Goal: Check status: Check status

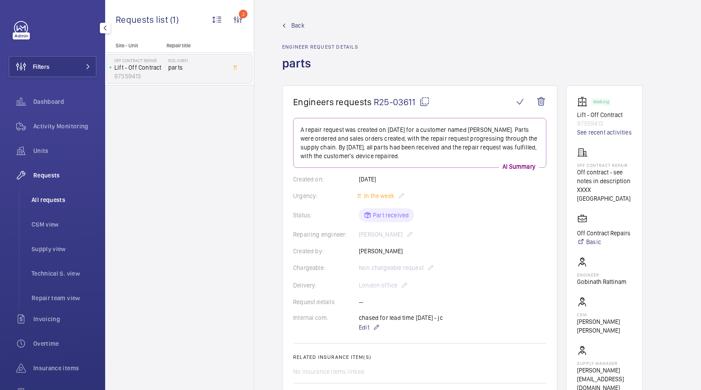
click at [59, 202] on span "All requests" at bounding box center [64, 199] width 65 height 9
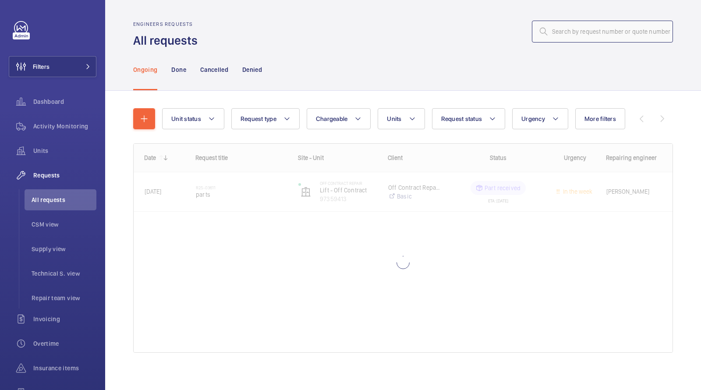
click at [579, 40] on input "text" at bounding box center [602, 32] width 141 height 22
paste input "R24-09261"
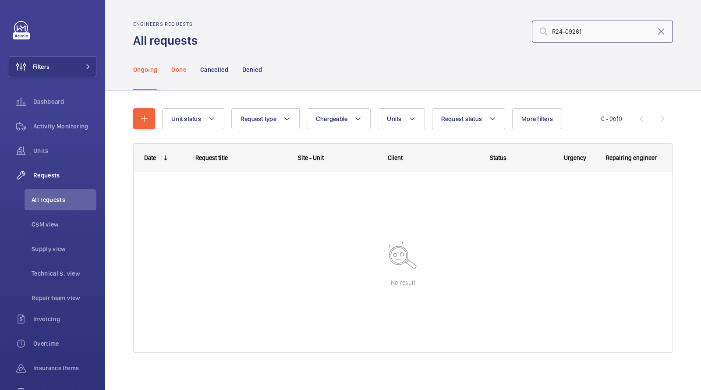
type input "R24-09261"
click at [176, 64] on div "Done" at bounding box center [178, 70] width 14 height 42
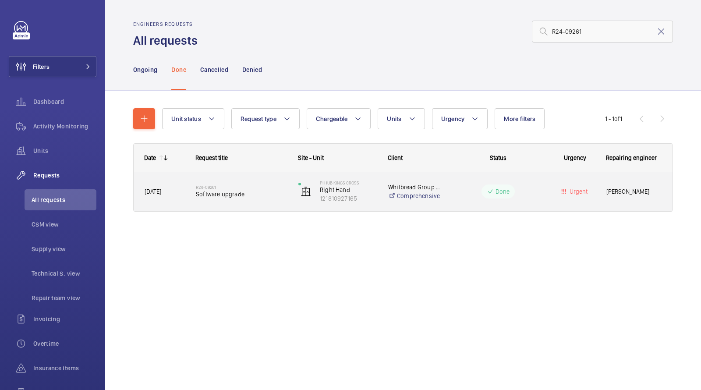
click at [226, 198] on div "R24-09261 Software upgrade" at bounding box center [241, 191] width 91 height 25
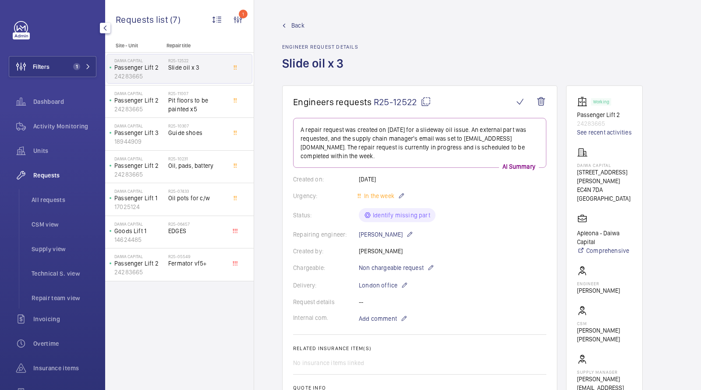
scroll to position [40, 0]
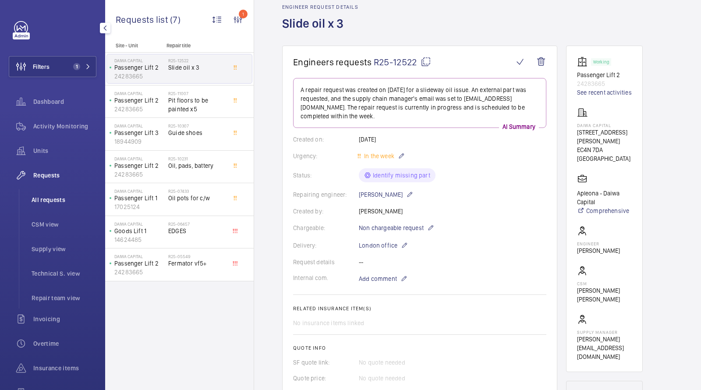
click at [48, 206] on li "All requests" at bounding box center [61, 199] width 72 height 21
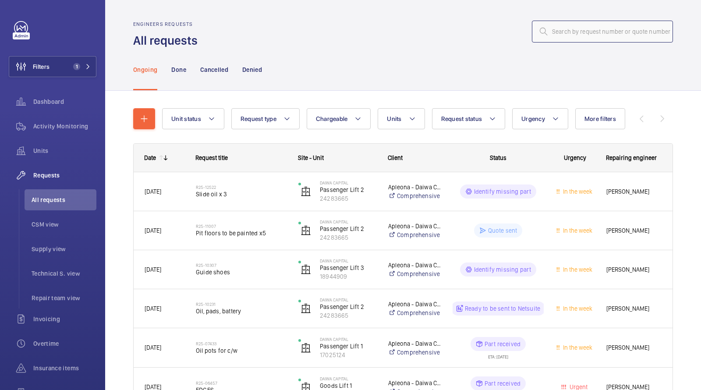
click at [605, 35] on input "text" at bounding box center [602, 32] width 141 height 22
paste input "R24-09261"
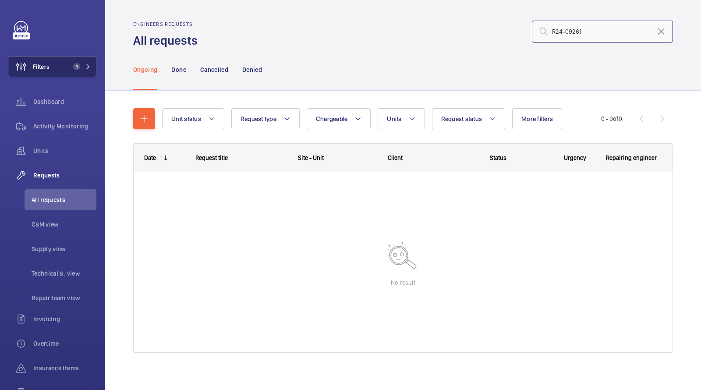
type input "R24-09261"
click at [91, 66] on mat-icon at bounding box center [87, 66] width 5 height 5
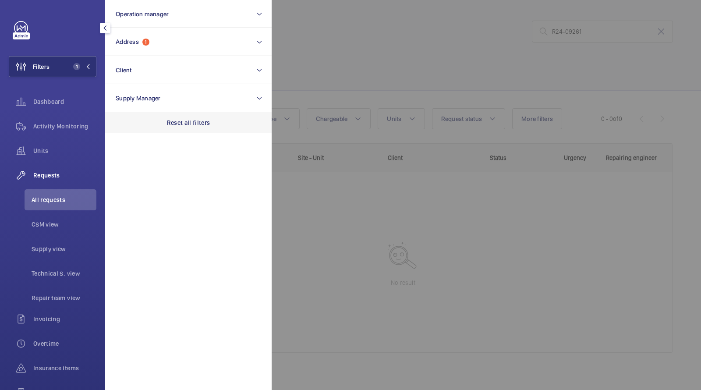
click at [177, 128] on div "Reset all filters" at bounding box center [188, 122] width 166 height 21
click at [360, 44] on div at bounding box center [621, 195] width 701 height 390
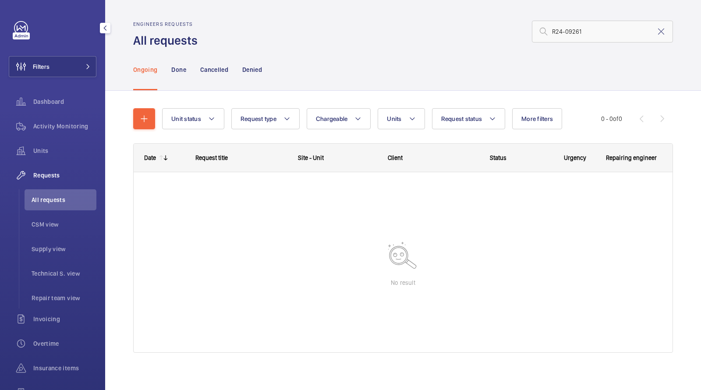
click at [191, 67] on nav "Ongoing Done Cancelled Denied" at bounding box center [197, 70] width 129 height 42
click at [183, 67] on p "Done" at bounding box center [178, 69] width 14 height 9
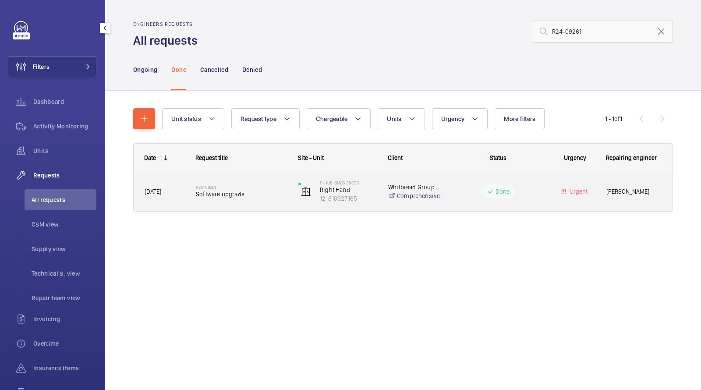
click at [228, 192] on span "Software upgrade" at bounding box center [241, 194] width 91 height 9
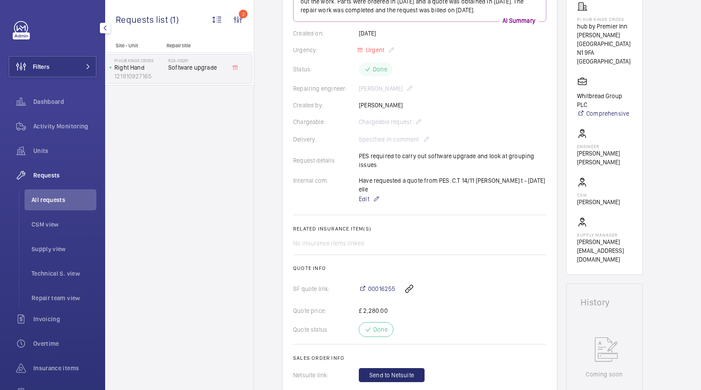
scroll to position [134, 0]
